Goal: Task Accomplishment & Management: Manage account settings

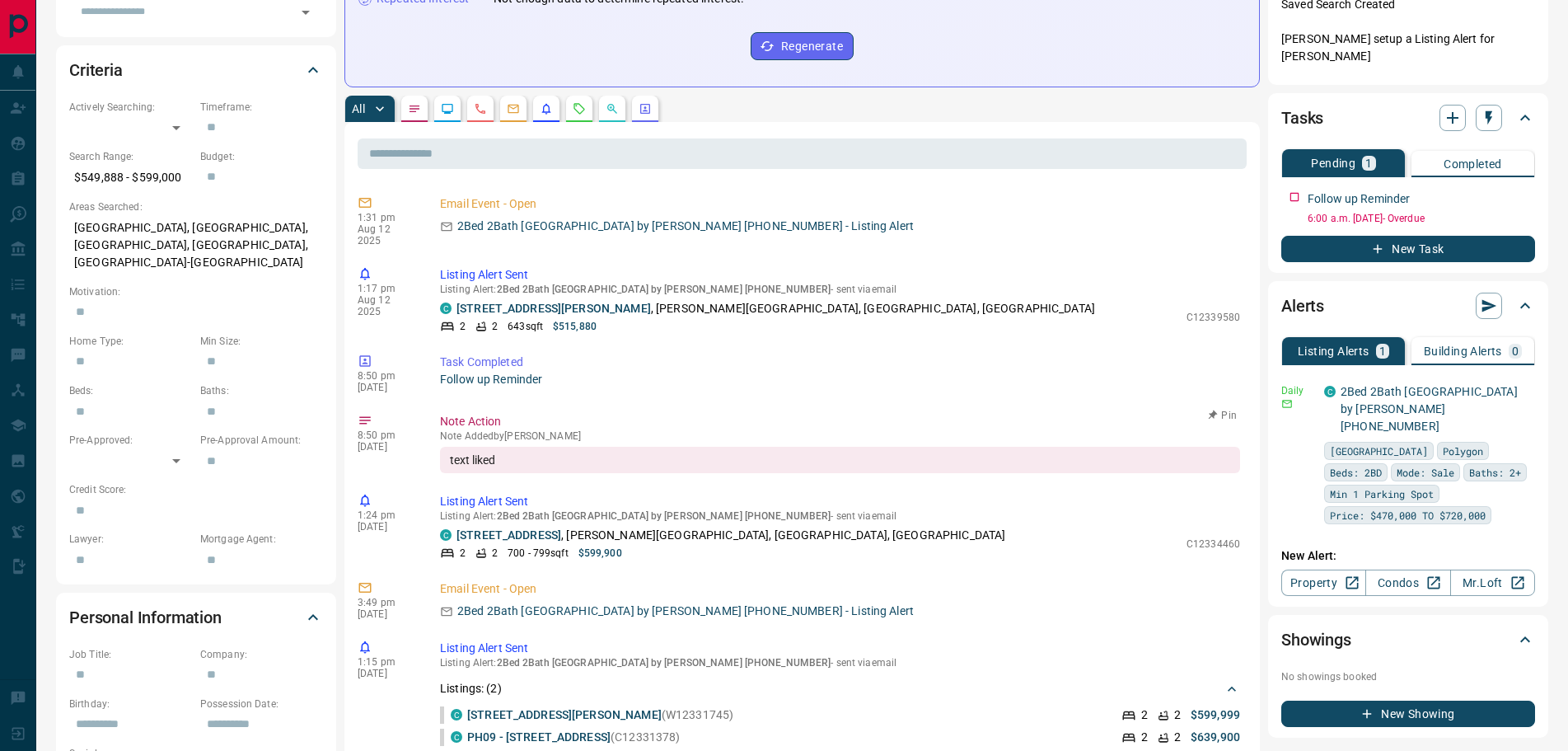
scroll to position [412, 0]
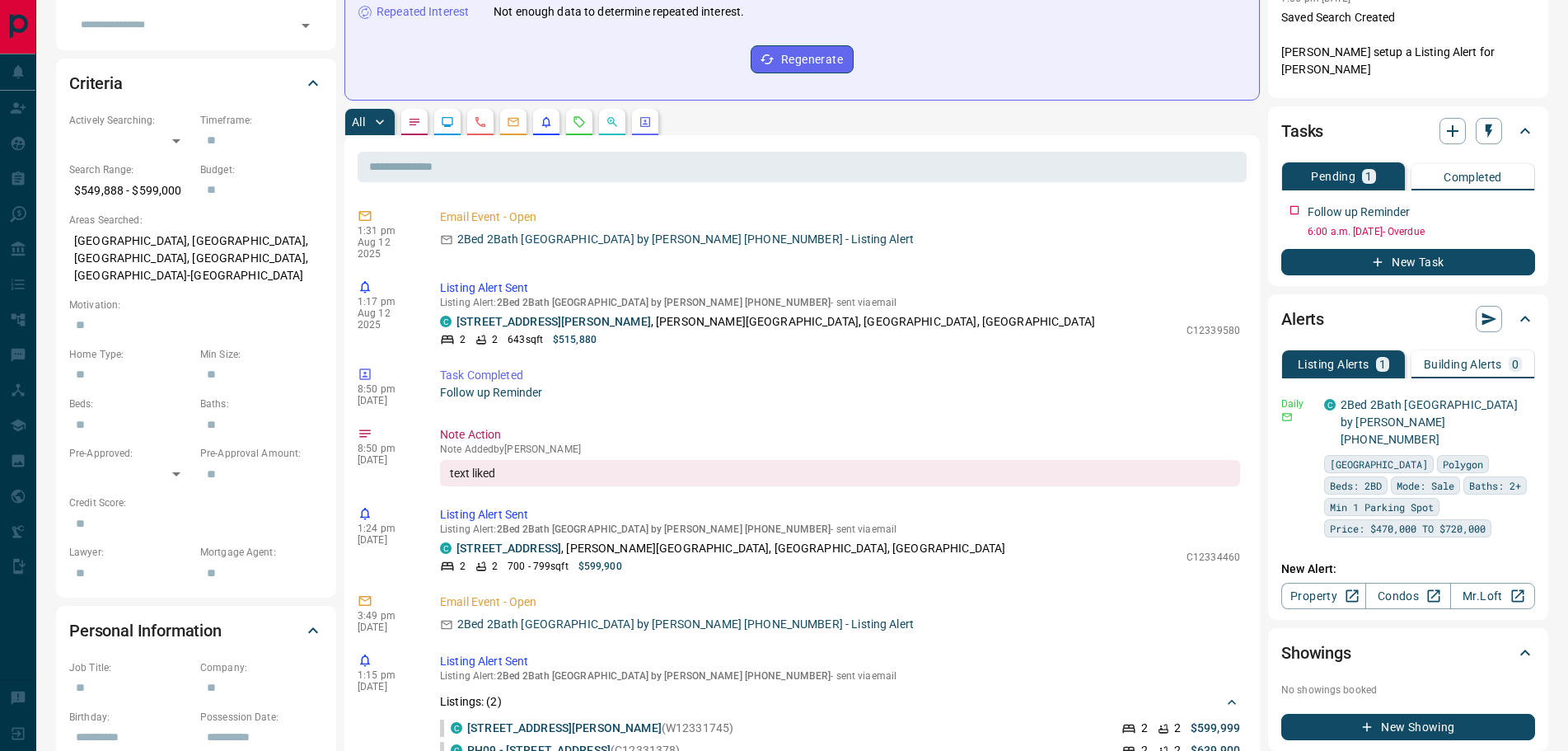
click at [416, 128] on icon "Notes" at bounding box center [414, 121] width 13 height 13
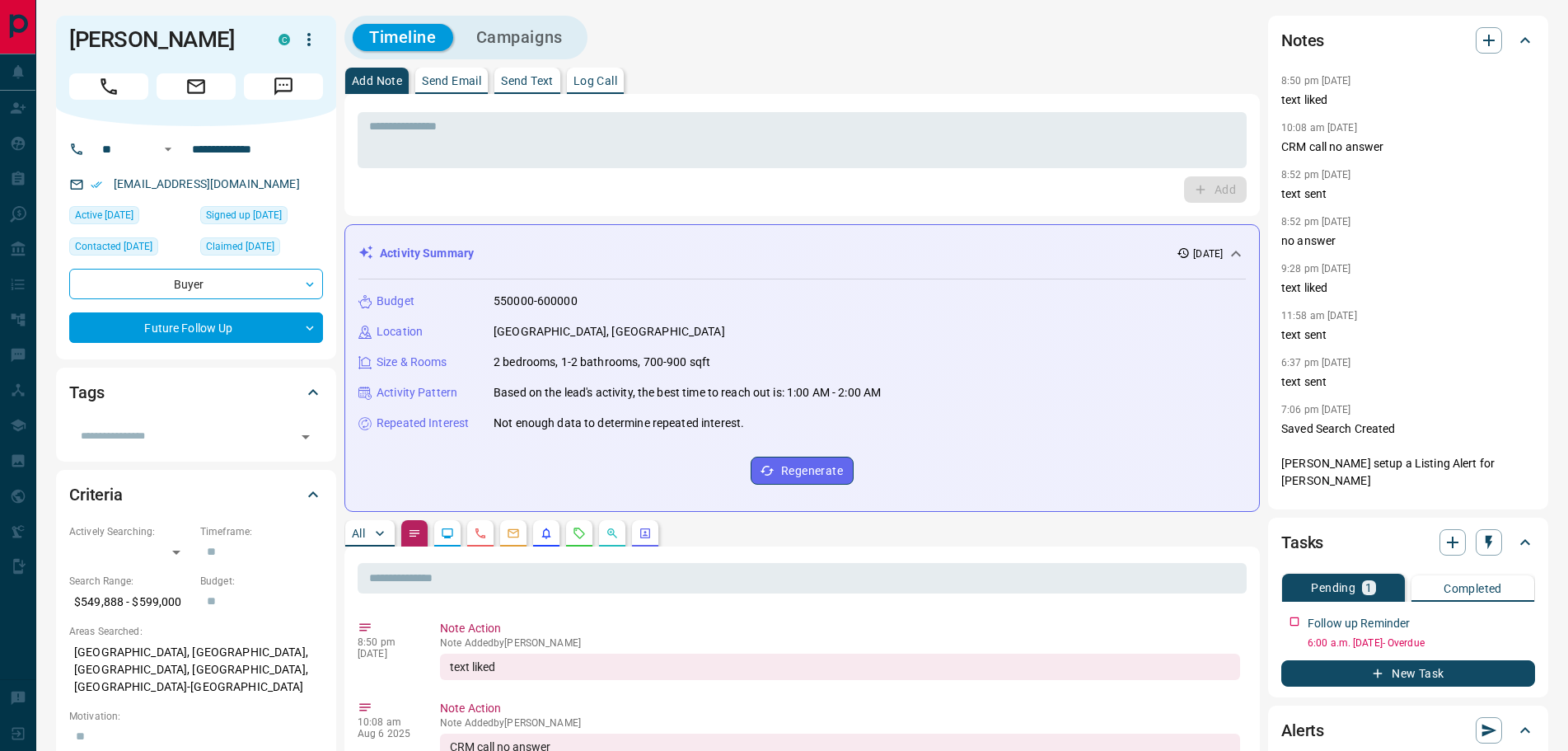
scroll to position [0, 0]
click at [657, 317] on div "Budget 550000-600000 Location [GEOGRAPHIC_DATA], [GEOGRAPHIC_DATA] Size & Rooms…" at bounding box center [802, 389] width 888 height 219
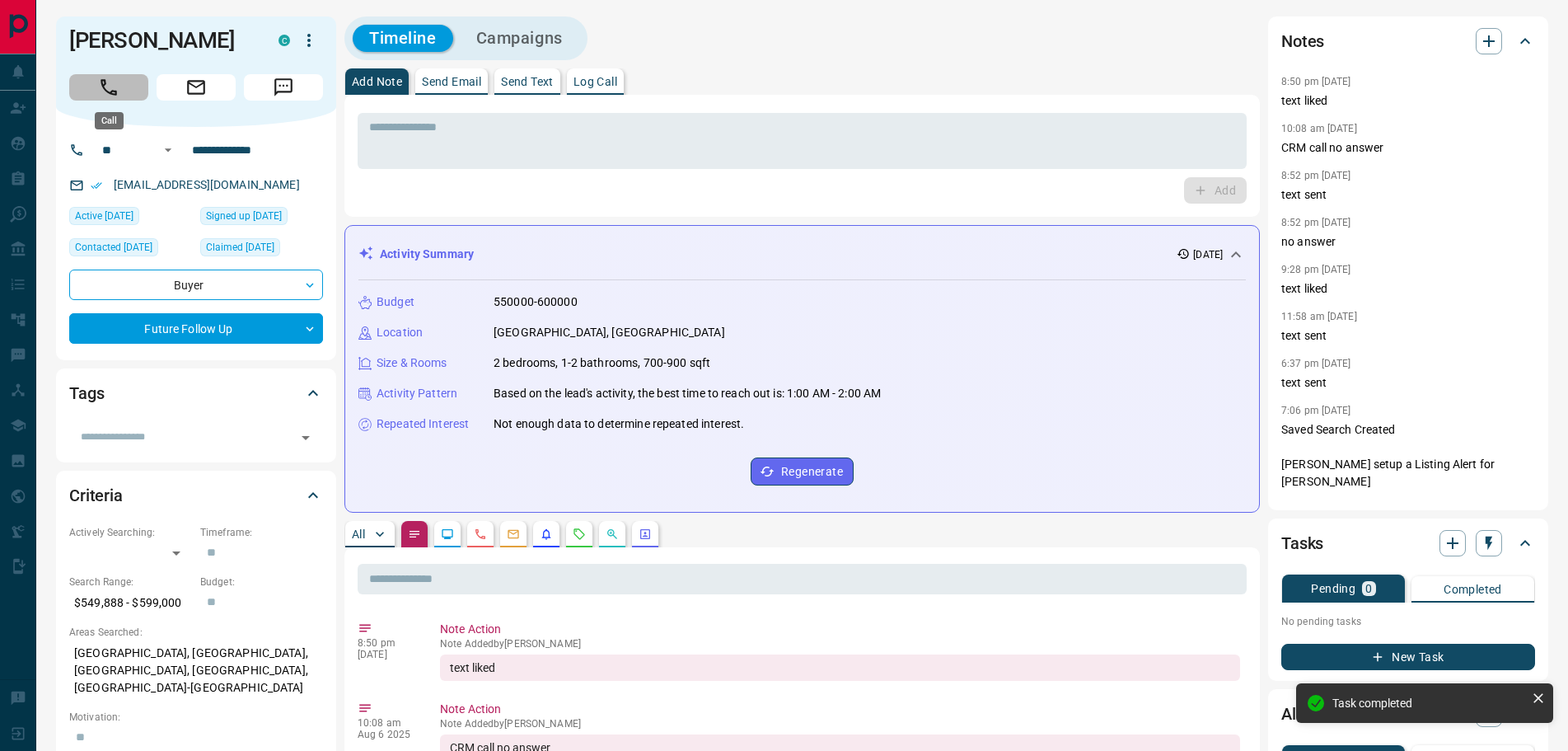
click at [104, 80] on icon "Call" at bounding box center [108, 87] width 17 height 17
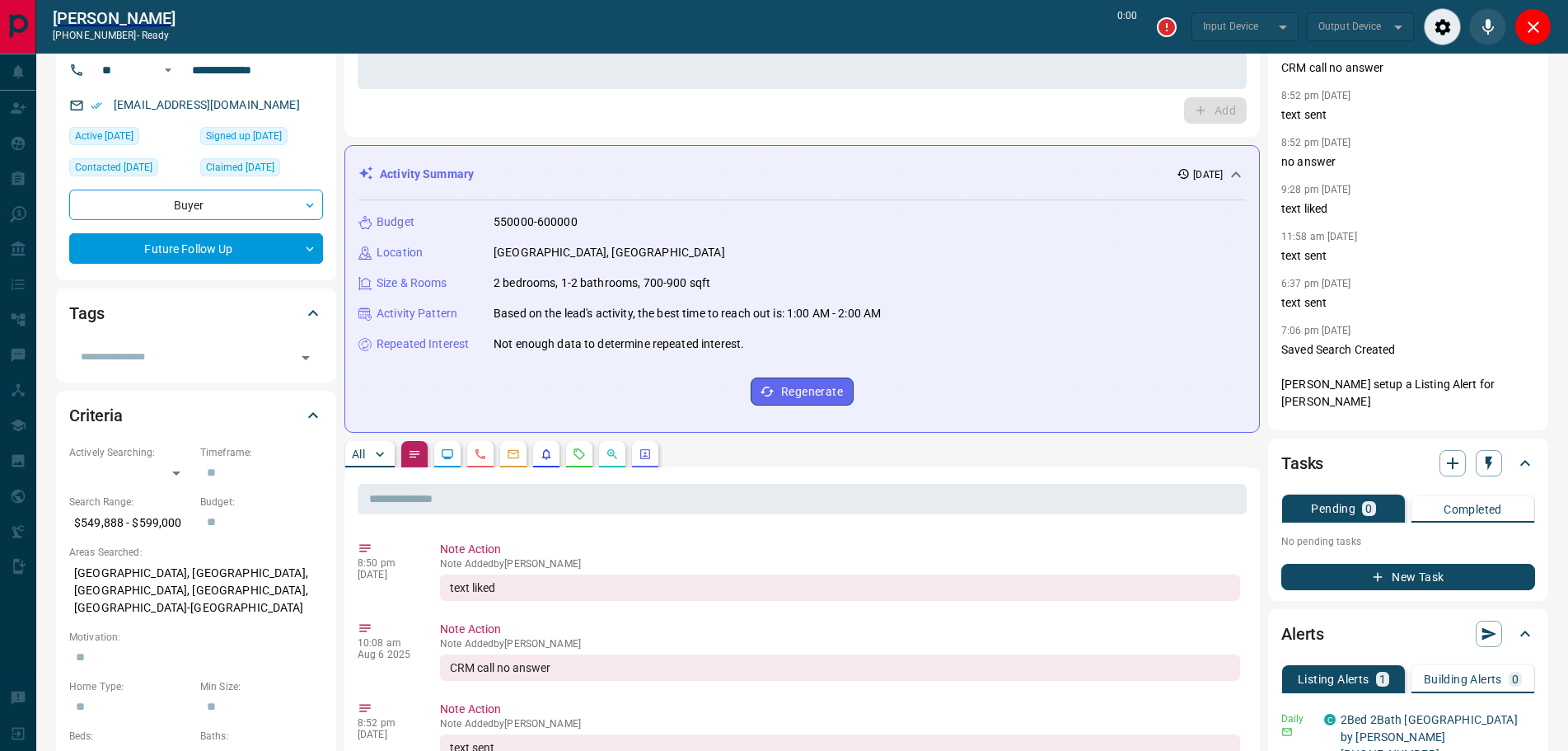
type input "*******"
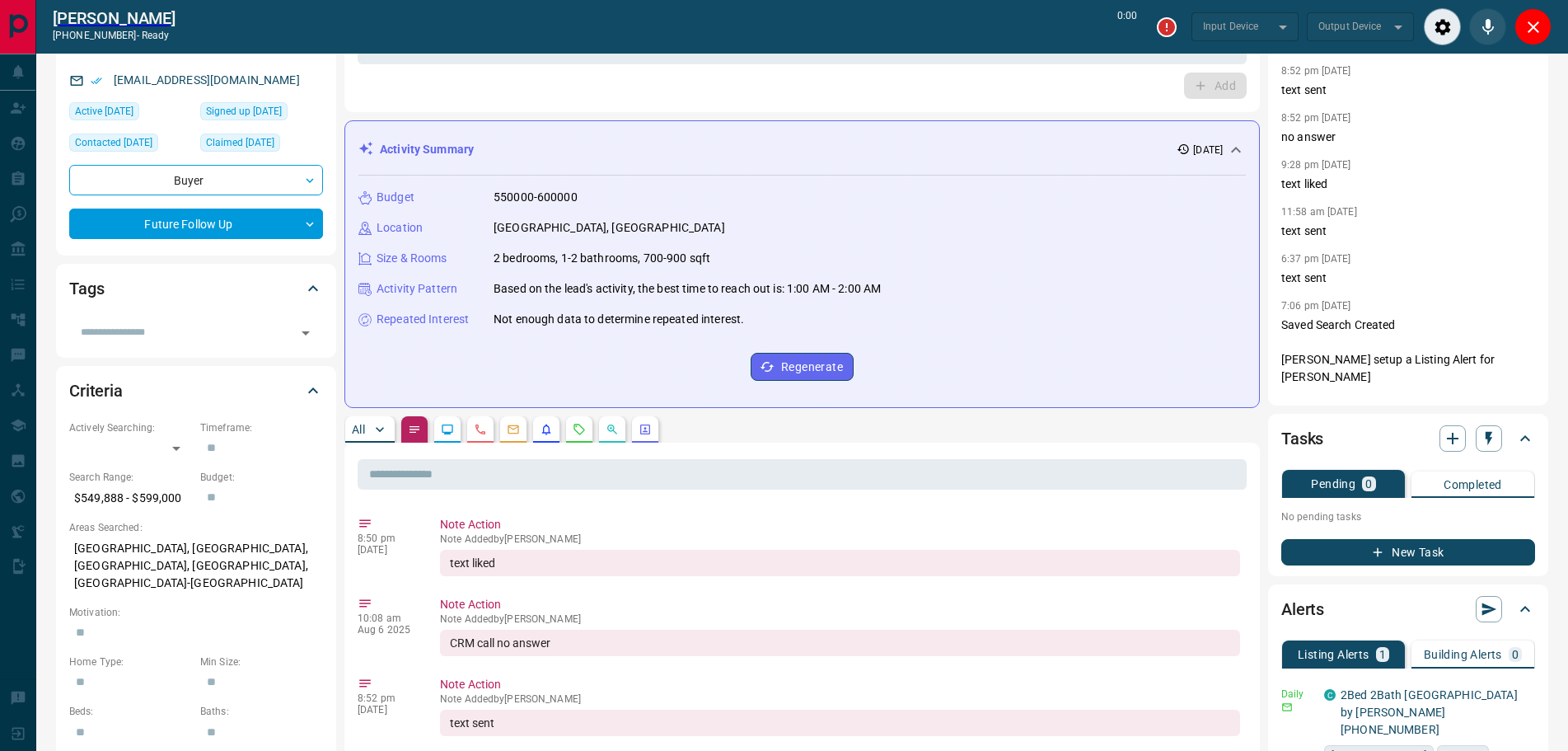
type input "*******"
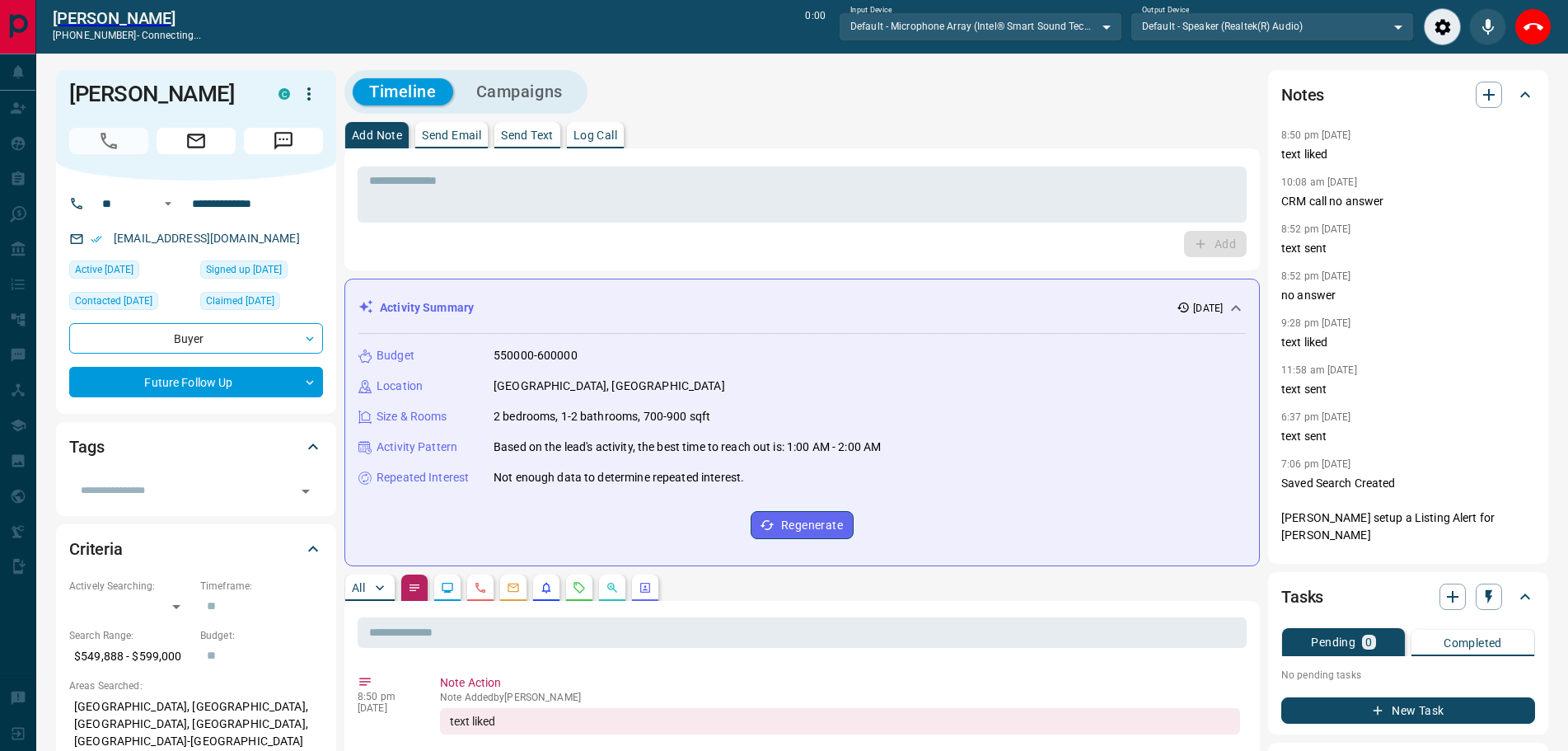
click at [606, 143] on button "Log Call" at bounding box center [595, 135] width 57 height 27
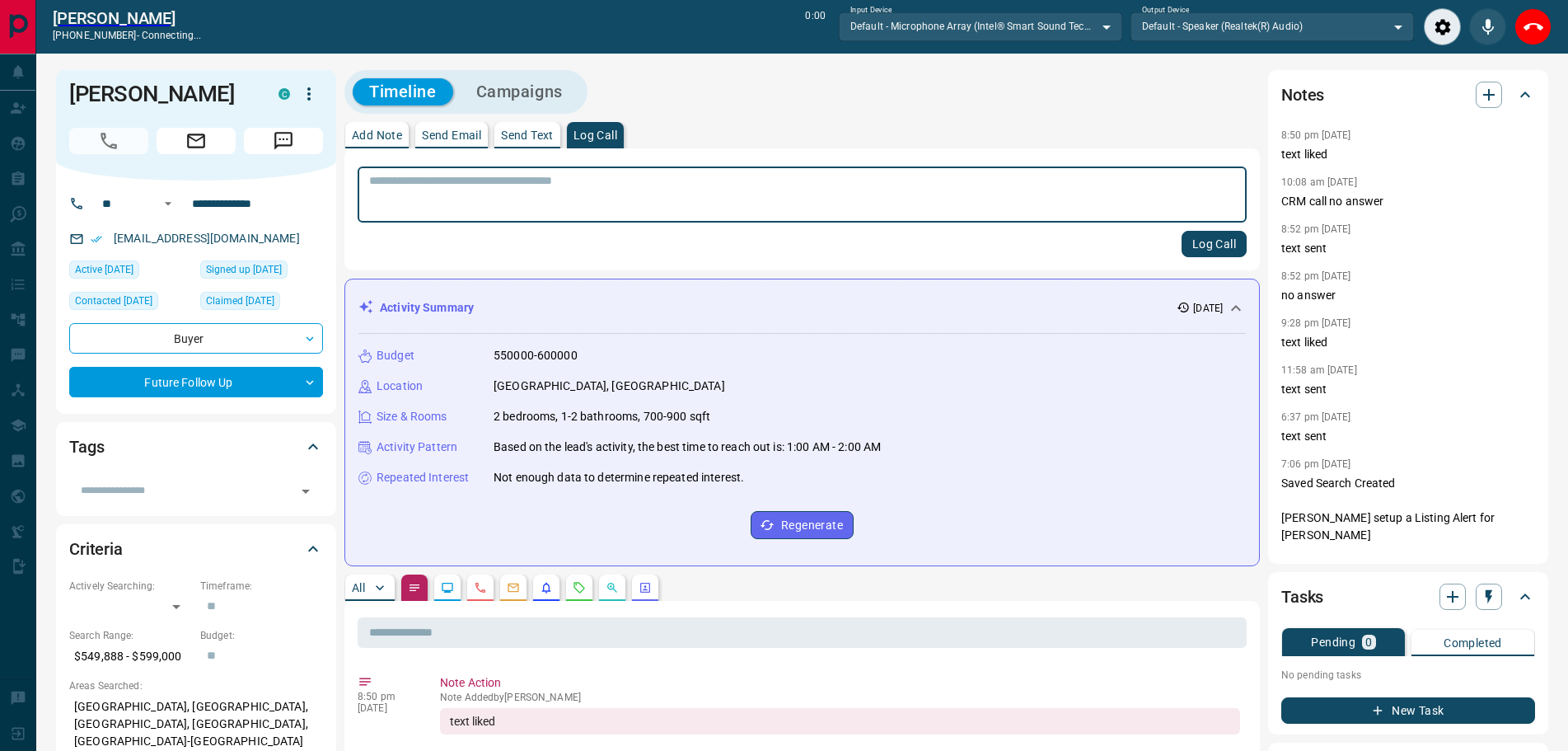
click at [1194, 244] on button "Log Call" at bounding box center [1214, 243] width 66 height 27
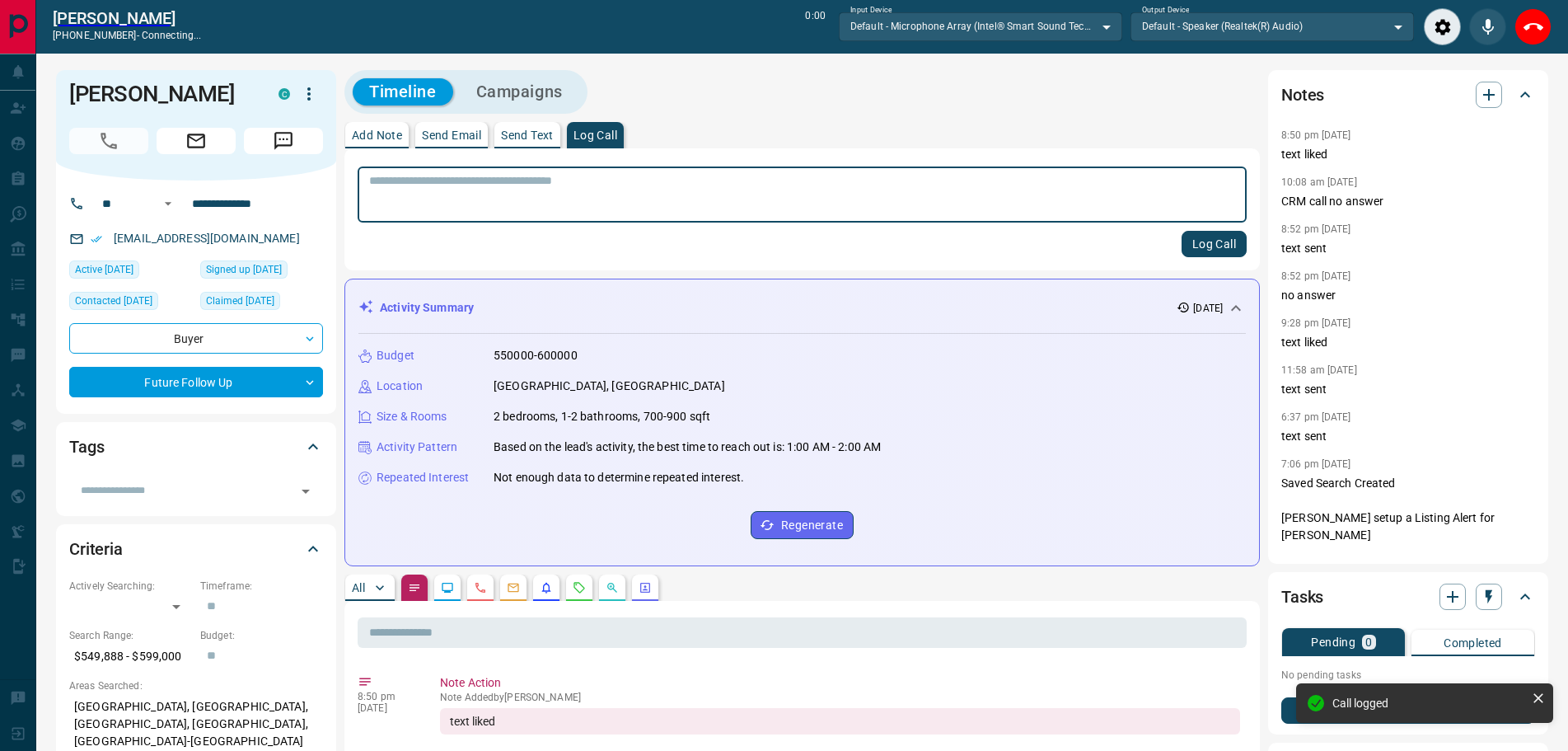
click at [366, 137] on p "Add Note" at bounding box center [376, 135] width 51 height 12
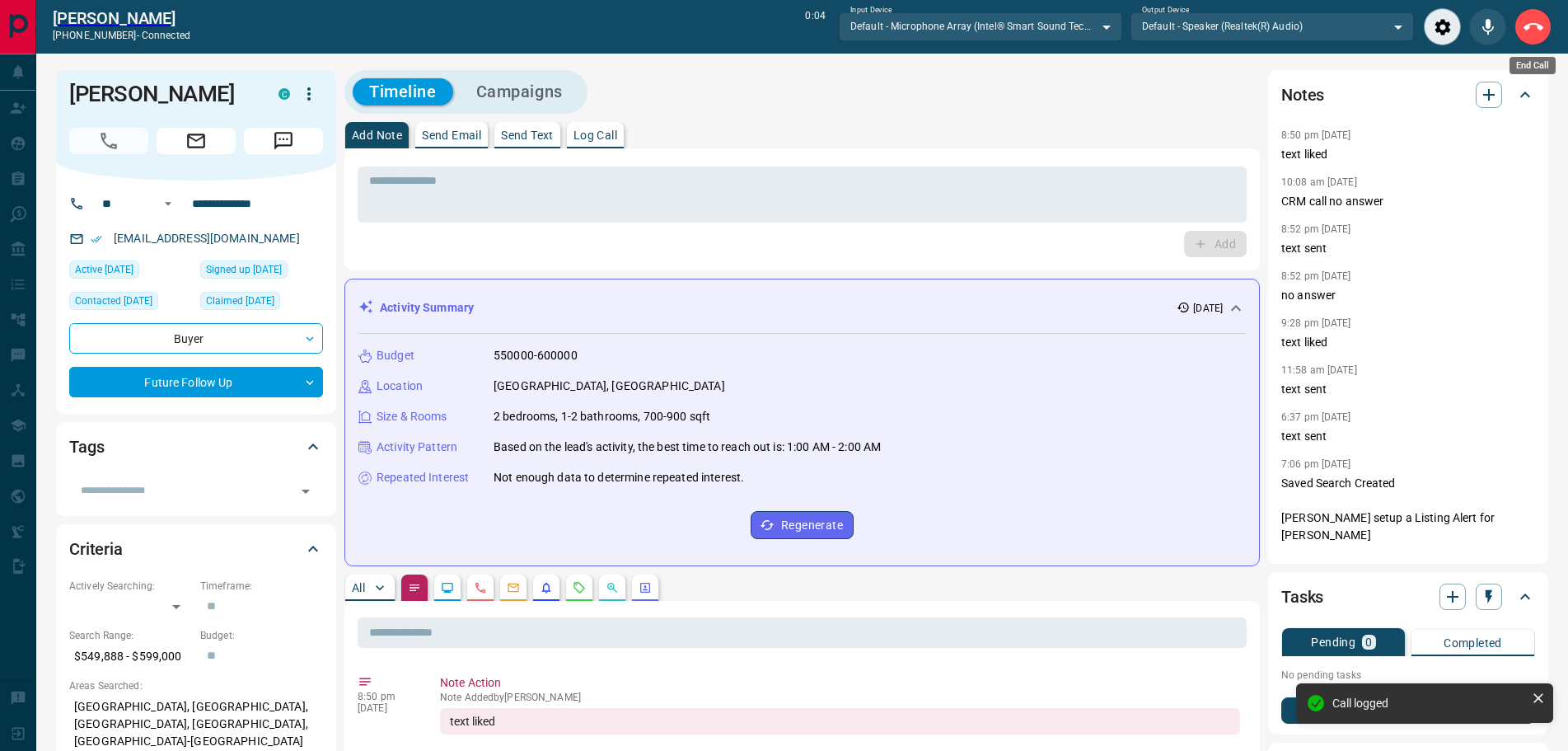
drag, startPoint x: 1528, startPoint y: 20, endPoint x: 1249, endPoint y: 62, distance: 282.1
click at [1528, 21] on icon "End Call" at bounding box center [1533, 27] width 20 height 20
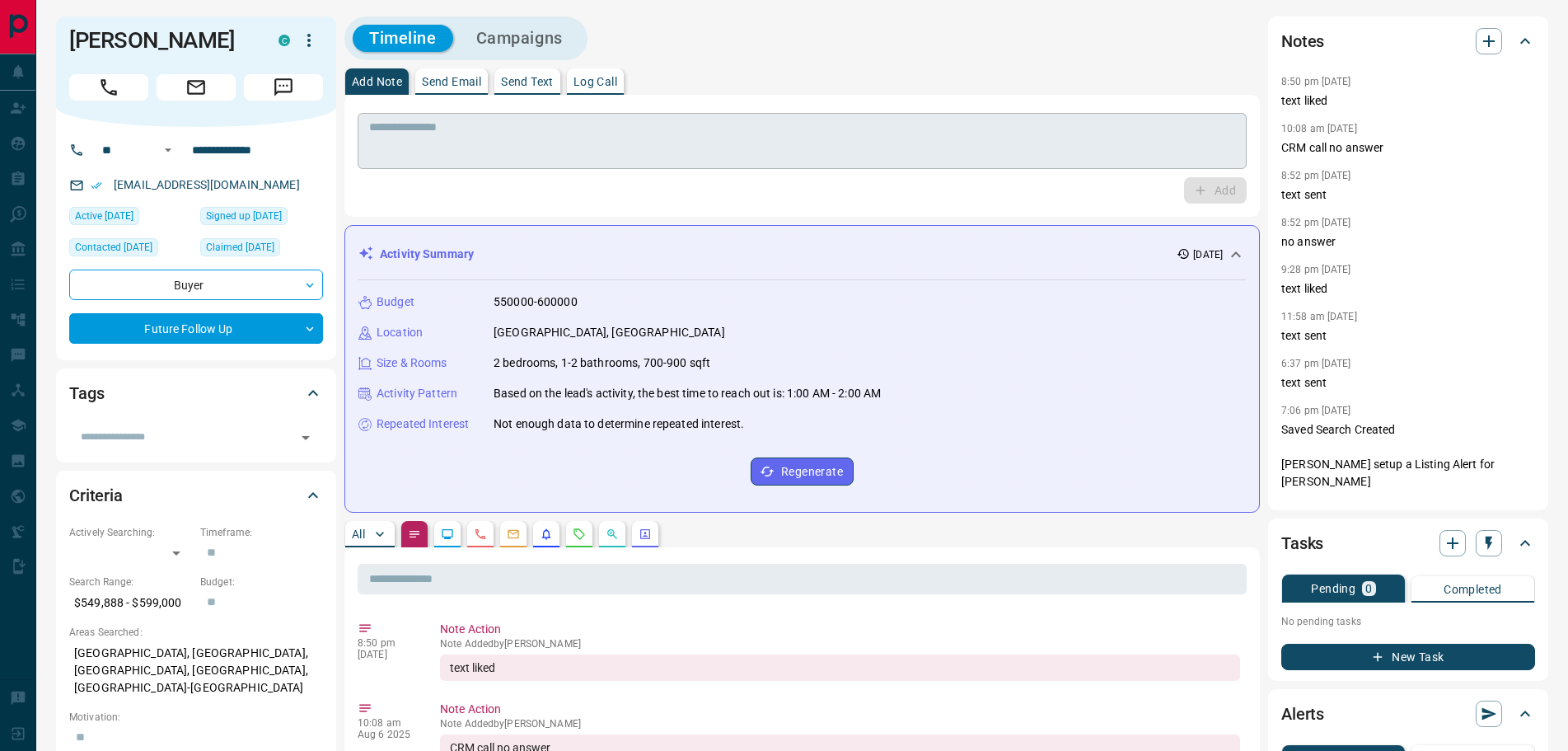
click at [474, 138] on textarea at bounding box center [802, 141] width 866 height 42
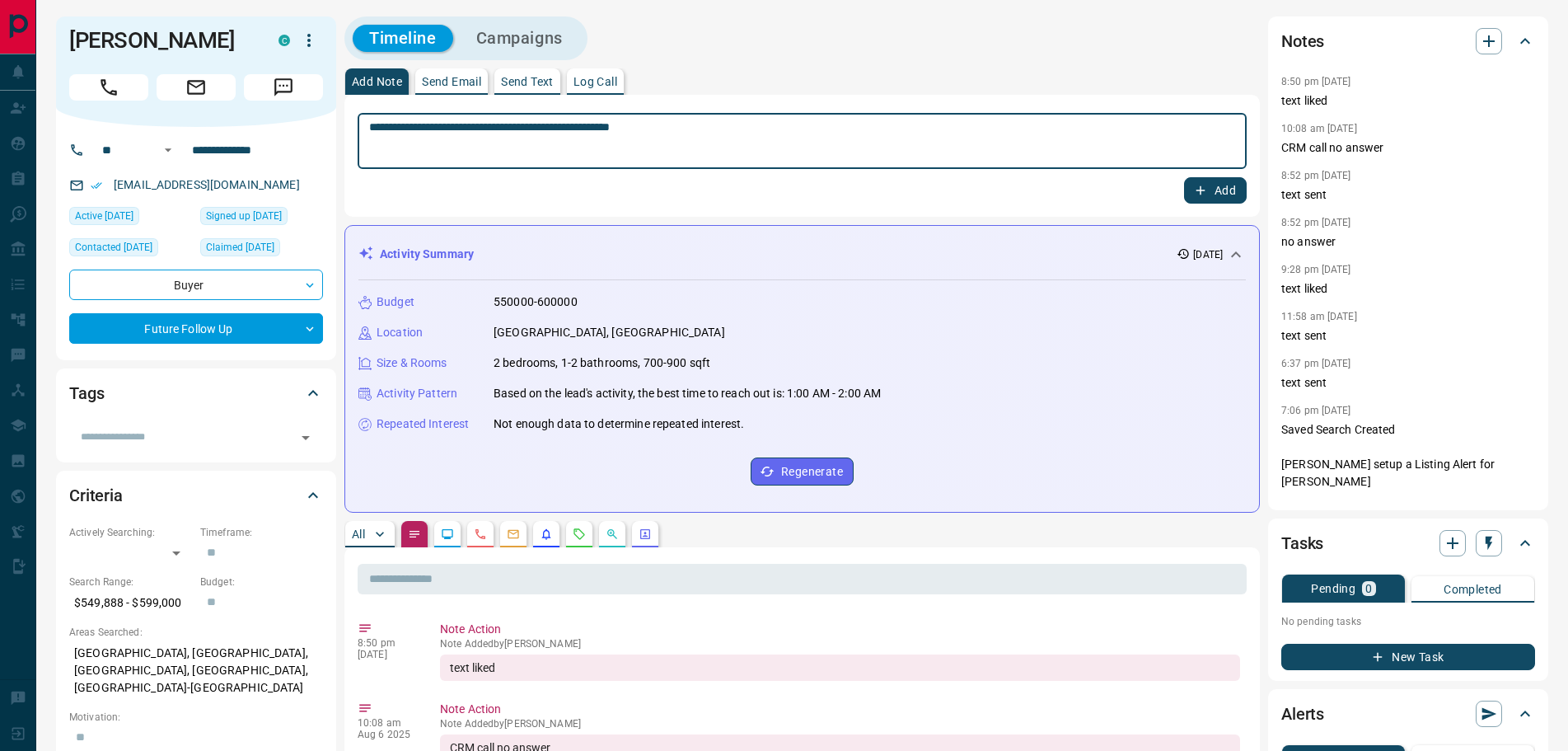
click at [840, 148] on textarea "**********" at bounding box center [802, 141] width 866 height 42
type textarea "**********"
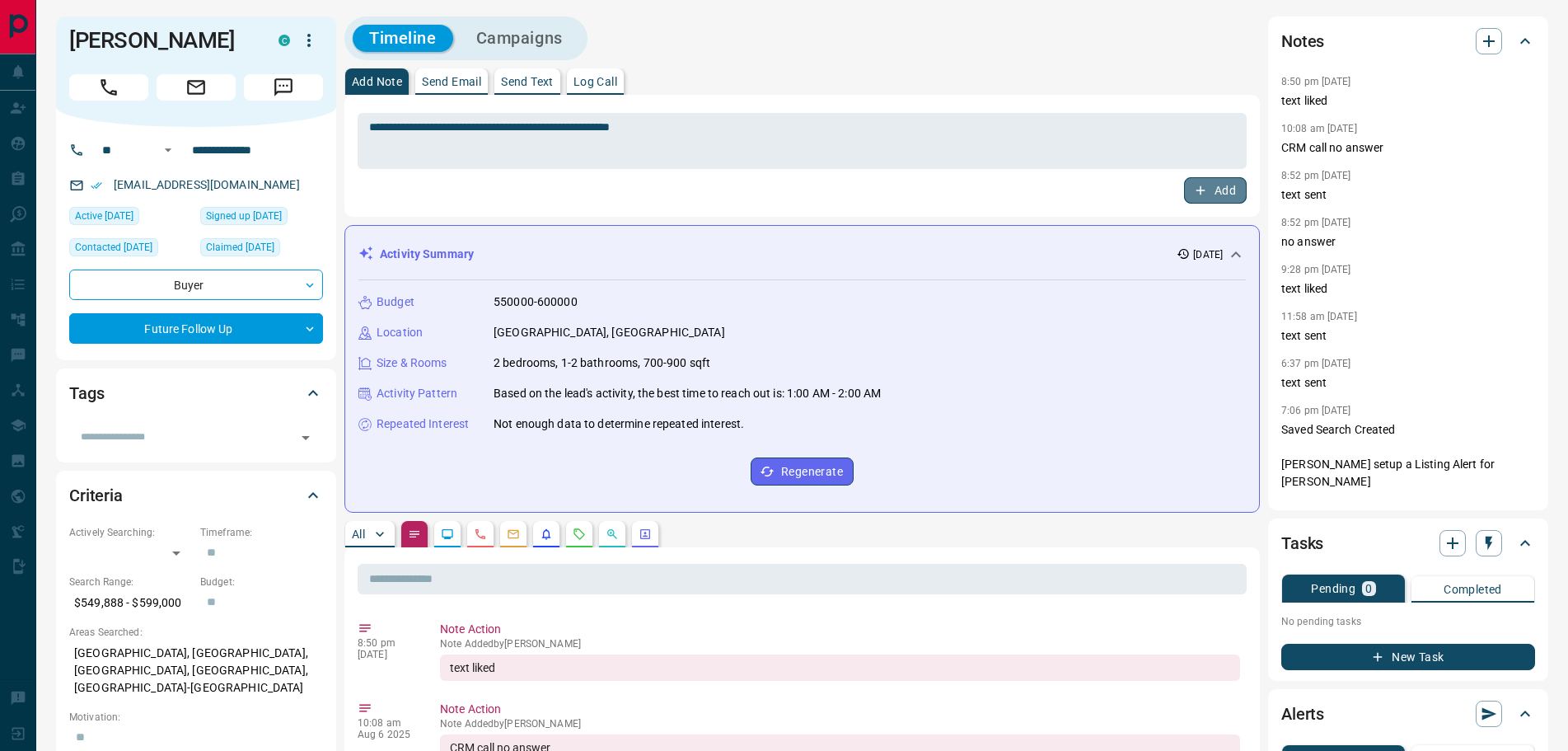
click at [1199, 187] on icon "button" at bounding box center [1201, 190] width 15 height 15
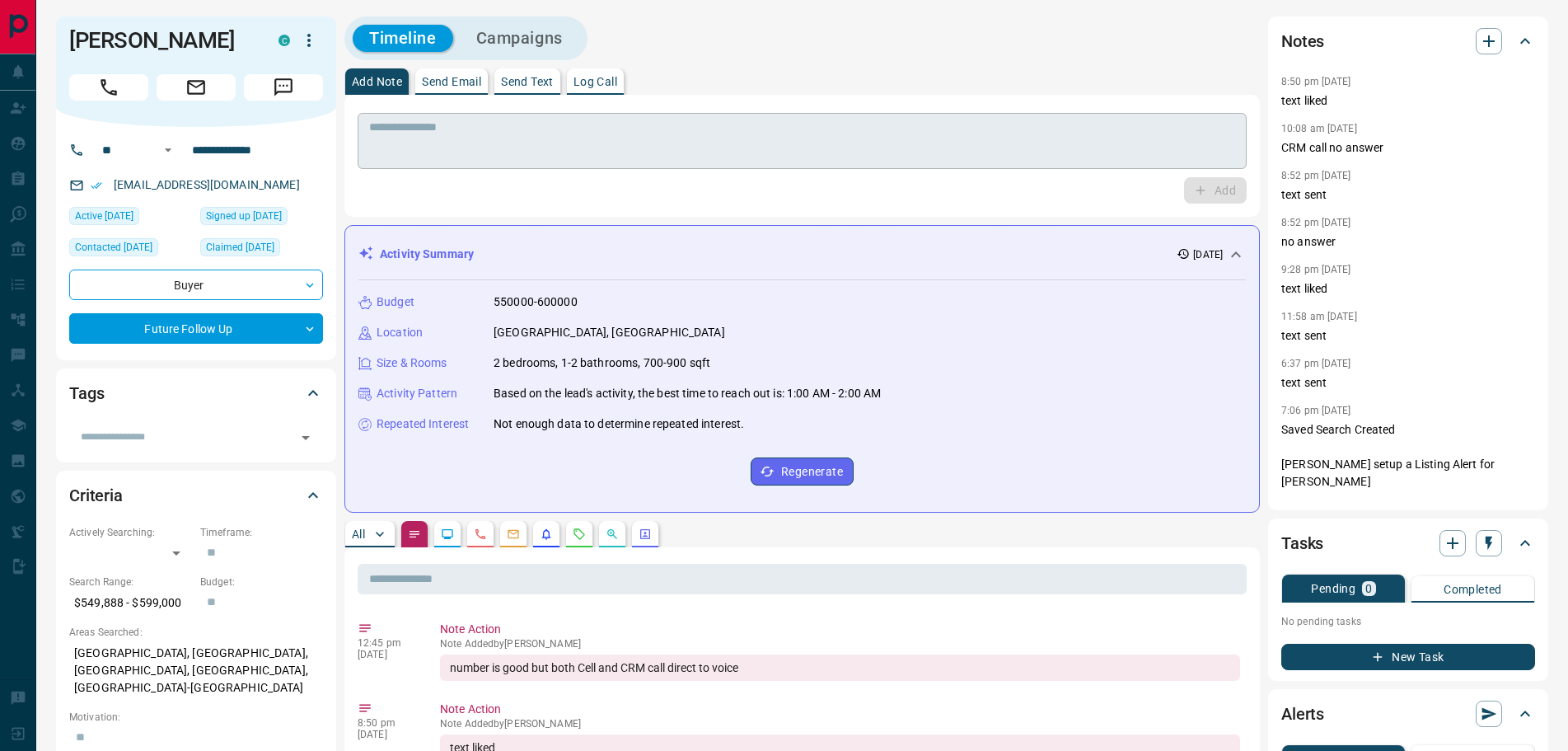
click at [541, 138] on textarea at bounding box center [802, 141] width 866 height 42
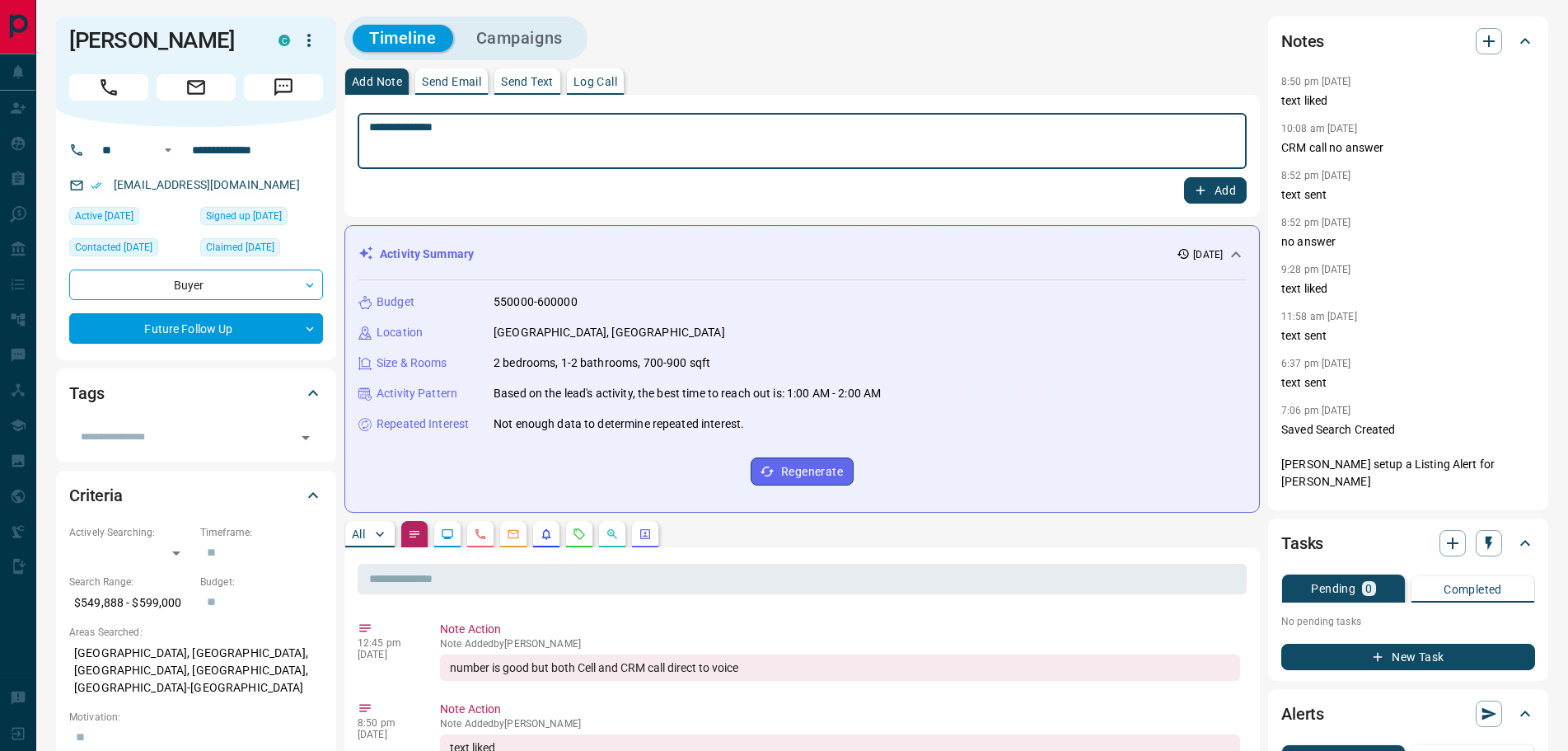
type textarea "**********"
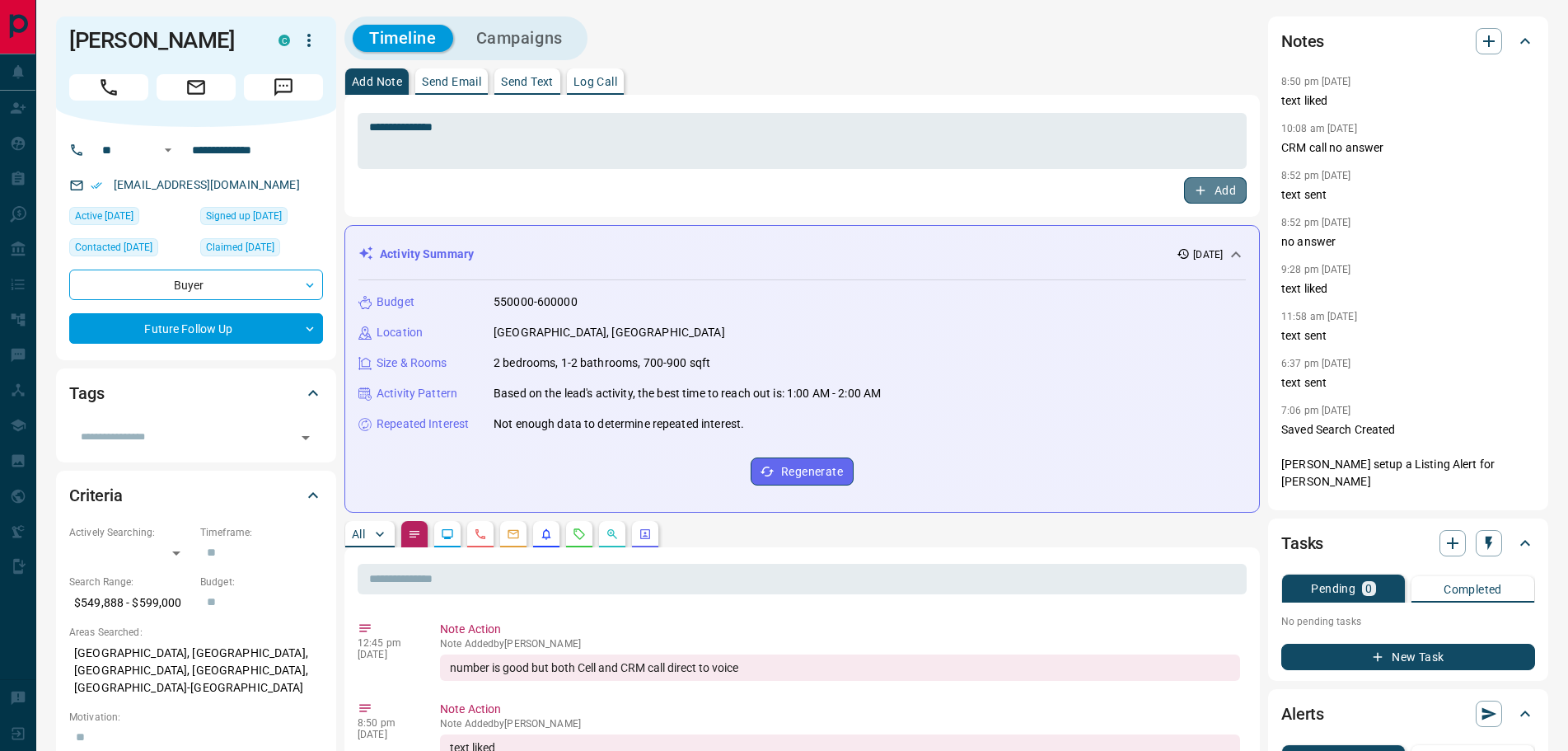
click at [1214, 185] on button "Add" at bounding box center [1214, 190] width 63 height 27
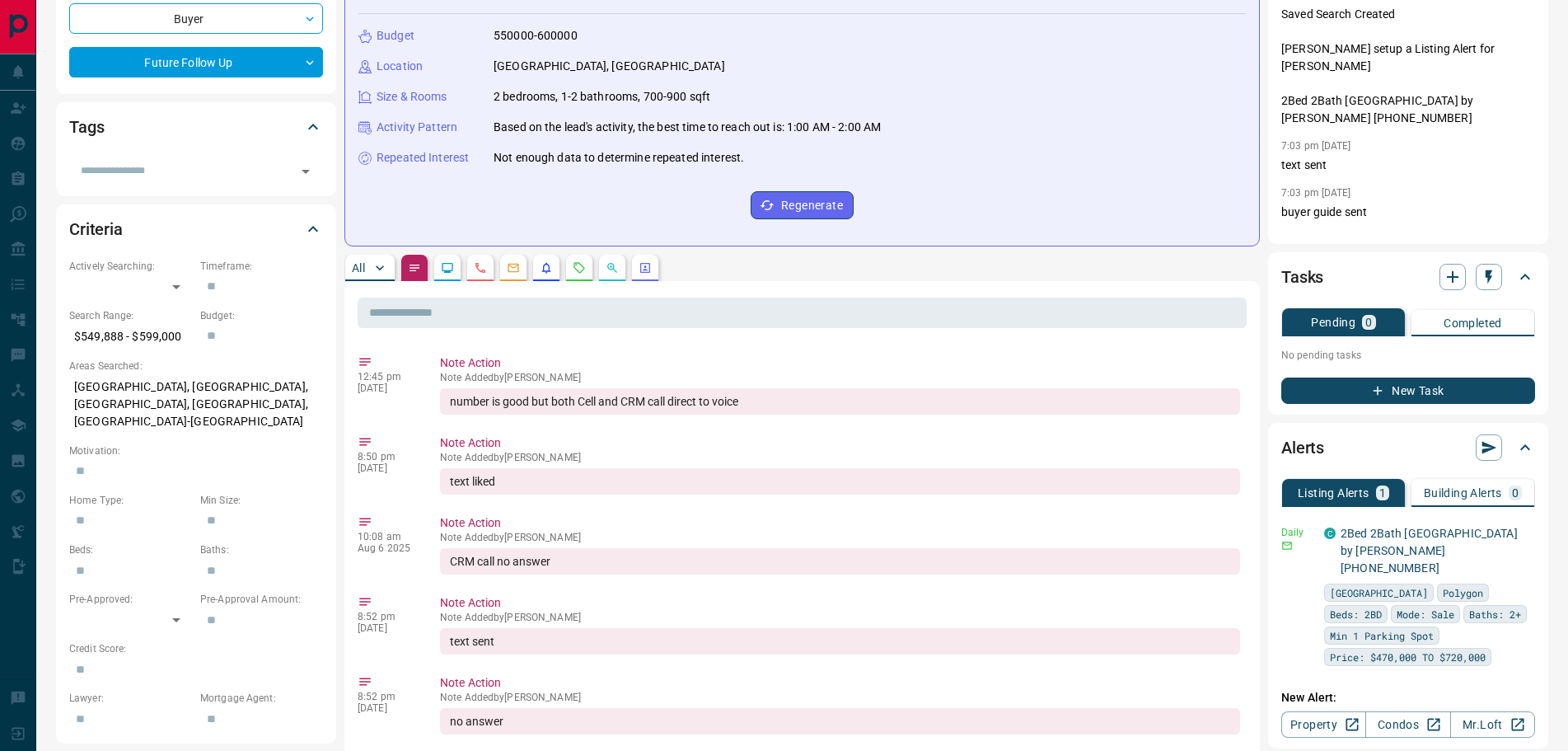
scroll to position [330, 0]
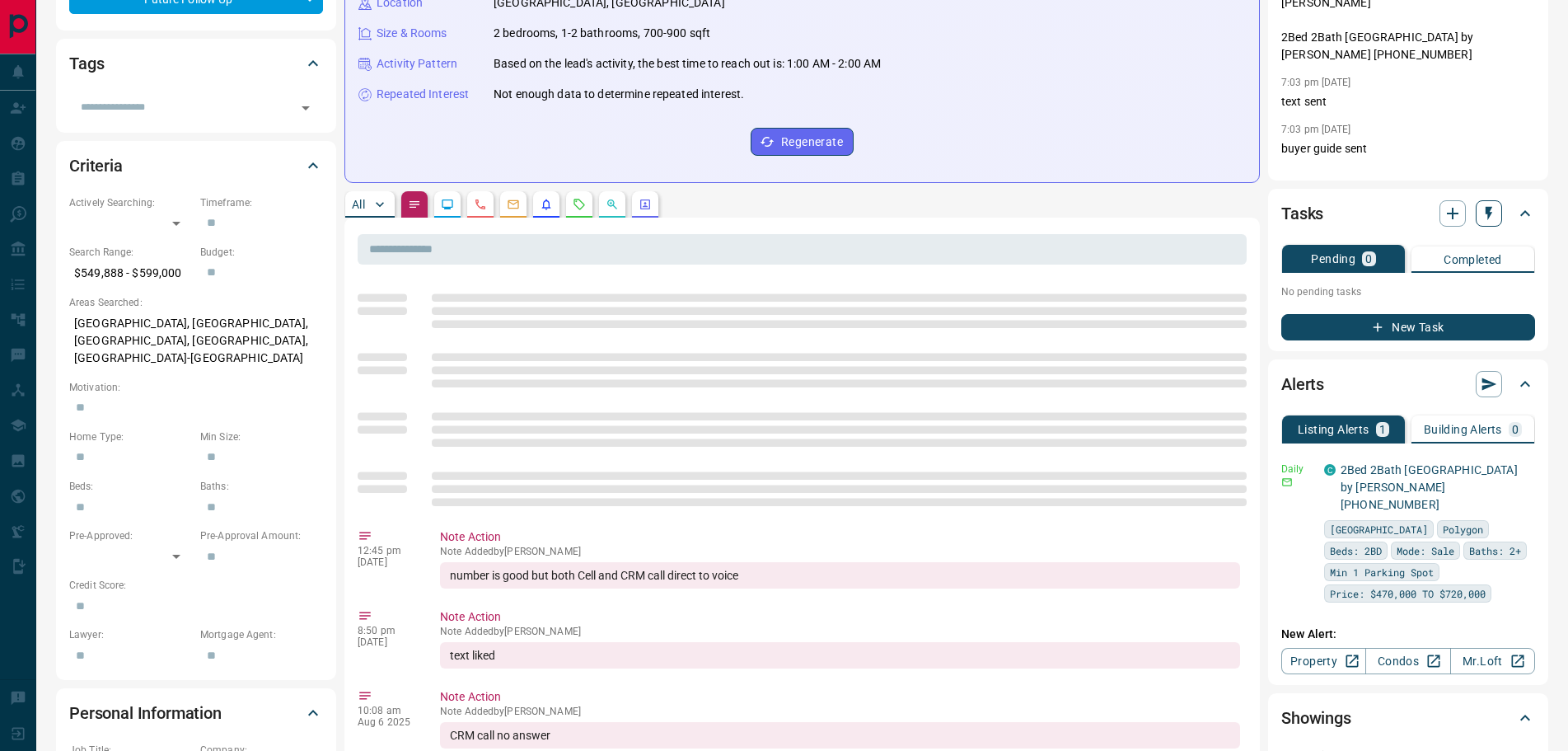
click at [1494, 214] on icon "button" at bounding box center [1489, 214] width 17 height 17
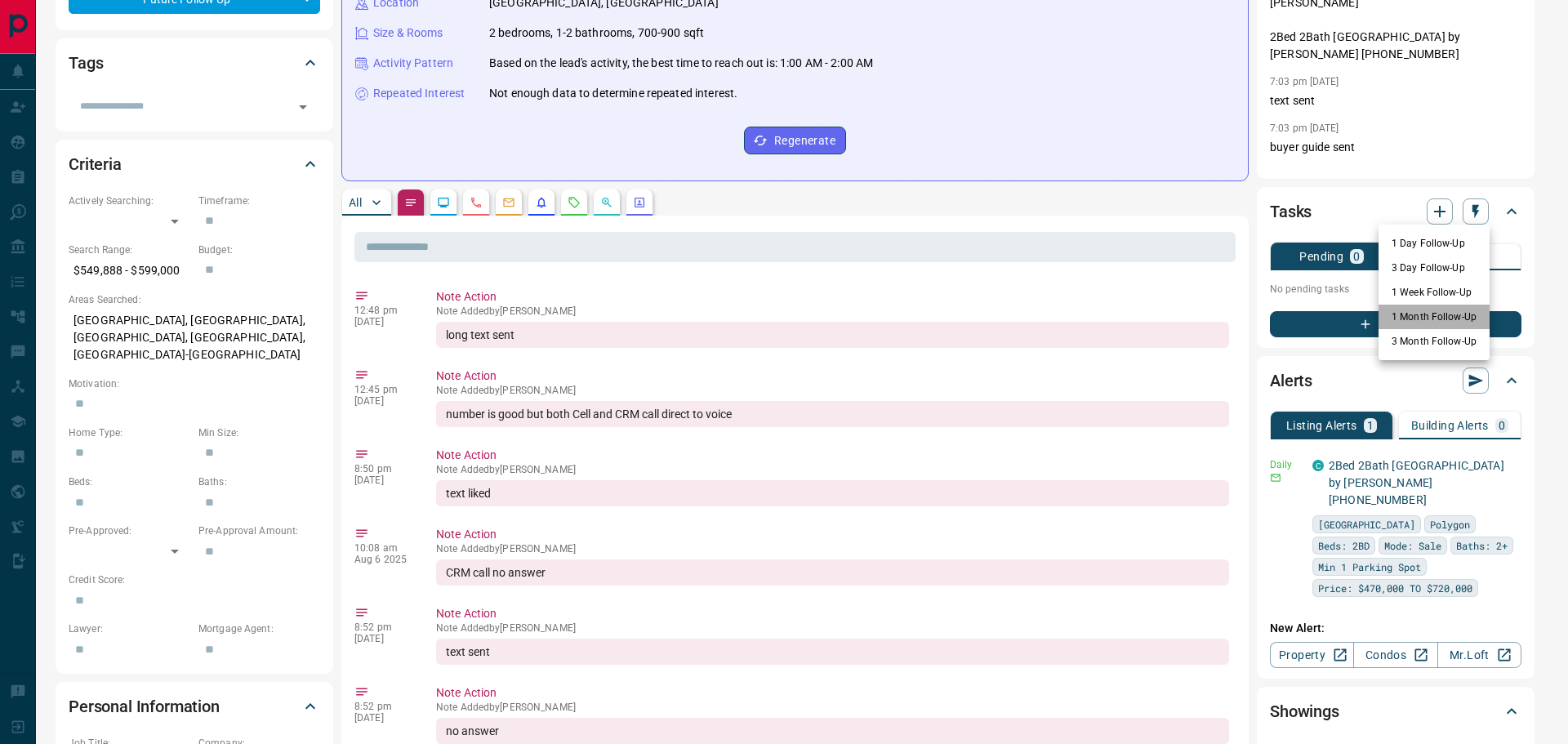
drag, startPoint x: 1415, startPoint y: 315, endPoint x: 1108, endPoint y: 317, distance: 307.0
click at [1414, 315] on li "1 Month Follow-Up" at bounding box center [1434, 317] width 111 height 25
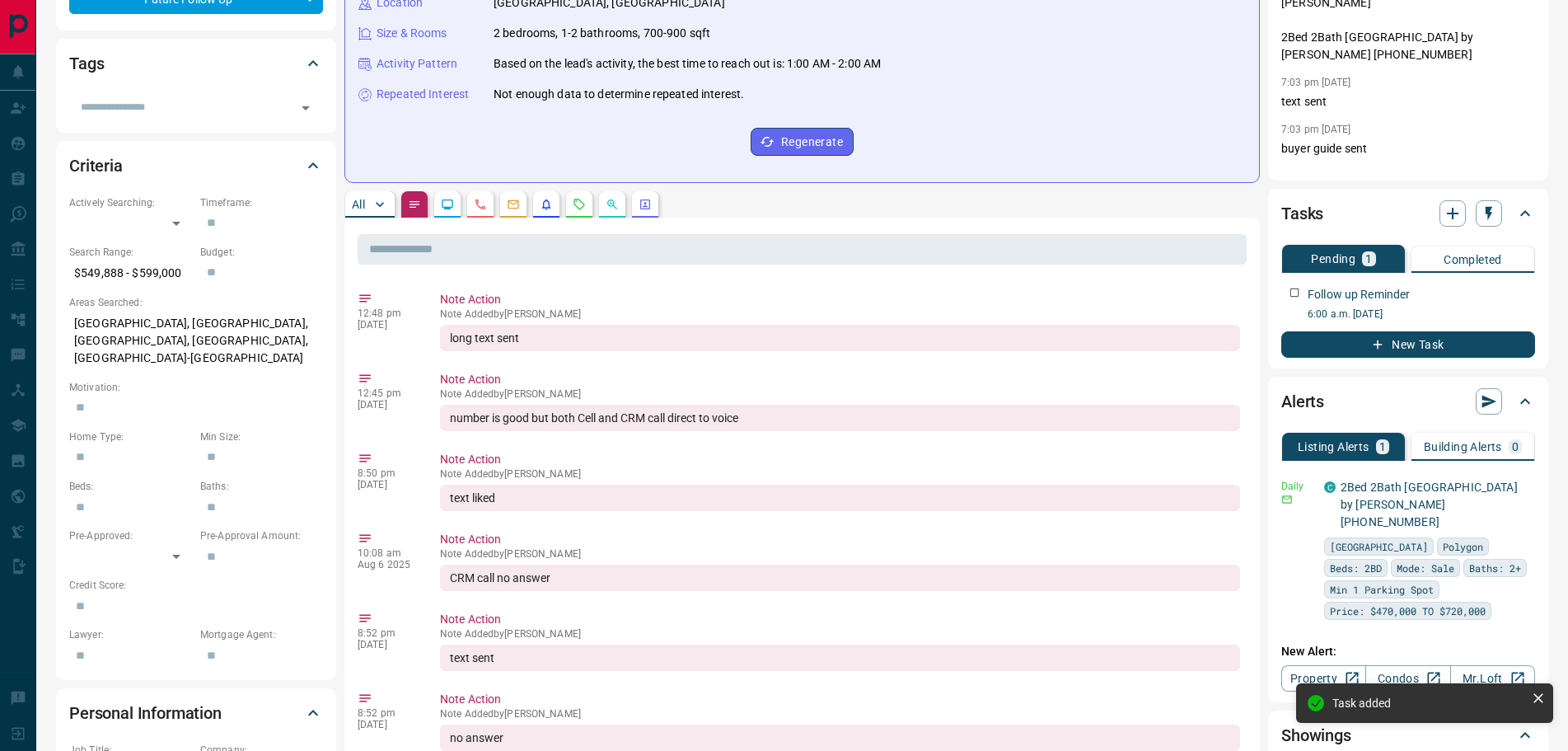
click at [360, 206] on p "All" at bounding box center [357, 205] width 13 height 12
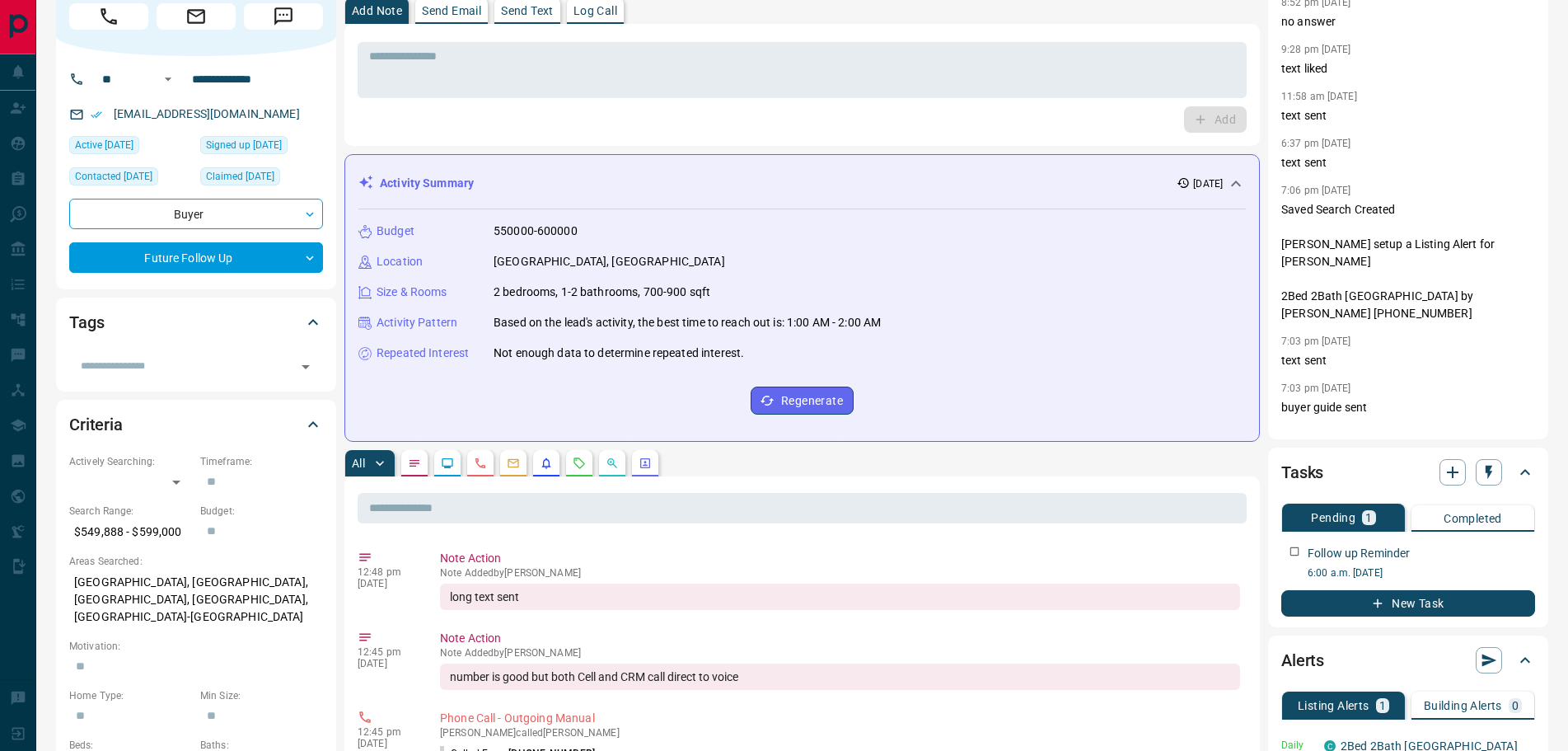
scroll to position [0, 0]
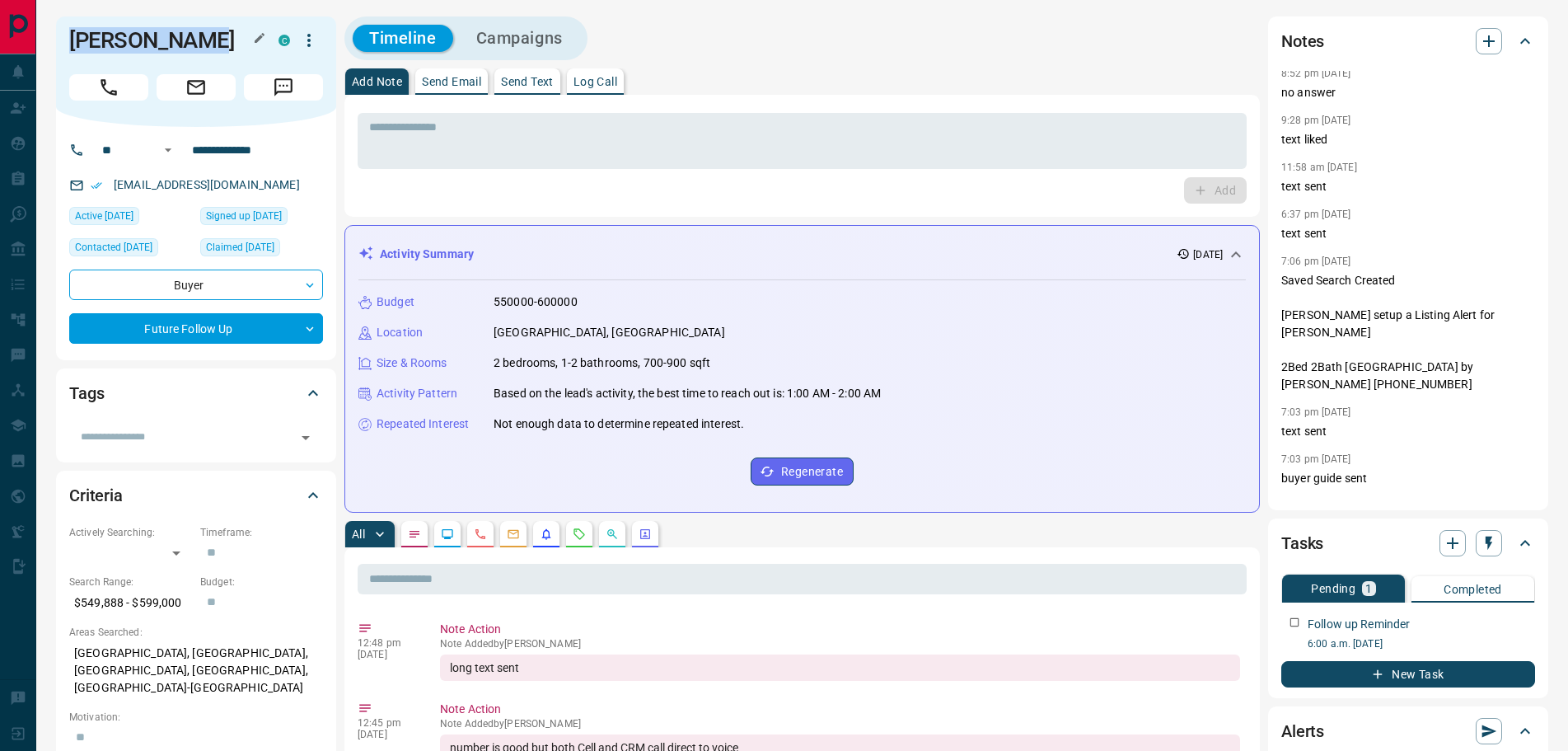
drag, startPoint x: 199, startPoint y: 43, endPoint x: 72, endPoint y: 31, distance: 127.6
click at [71, 31] on h1 "[PERSON_NAME]" at bounding box center [162, 40] width 185 height 27
copy h1 "[PERSON_NAME]"
